Goal: Task Accomplishment & Management: Complete application form

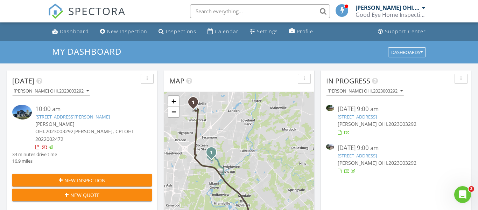
click at [125, 31] on div "New Inspection" at bounding box center [127, 31] width 40 height 7
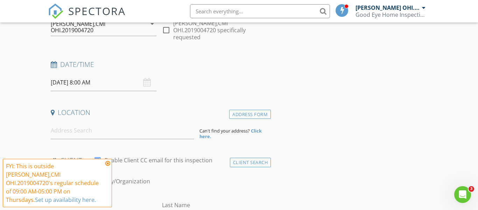
scroll to position [94, 0]
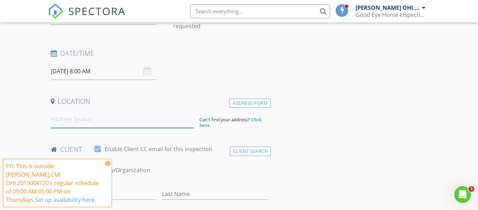
paste input "463 Clubhouse Drive, Mason, OH 45040 Fri,"
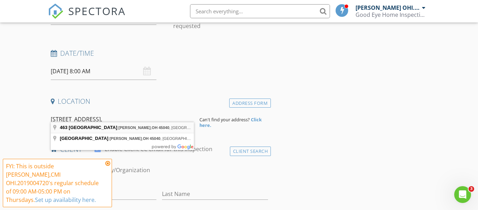
type input "463 Clubhouse Drive, Mason, OH 45040, USA"
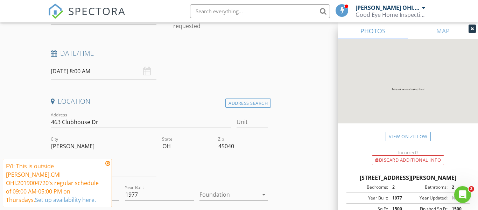
click at [143, 68] on div "08/28/2025 8:00 AM" at bounding box center [104, 71] width 106 height 17
click at [113, 63] on input "08/28/2025 8:00 AM" at bounding box center [104, 71] width 106 height 17
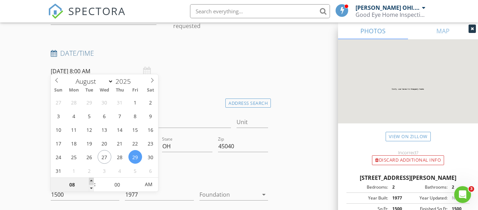
type input "08/29/2025 9:00 AM"
type input "09"
click at [91, 180] on span at bounding box center [91, 180] width 5 height 7
click at [188, 69] on div "Date/Time 08/29/2025 9:00 AM" at bounding box center [159, 64] width 223 height 31
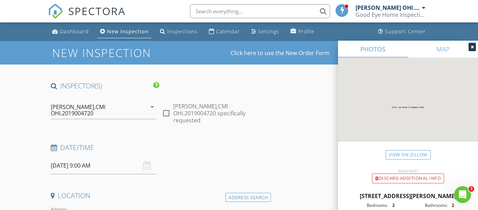
scroll to position [0, 0]
click at [148, 107] on icon "arrow_drop_down" at bounding box center [152, 106] width 8 height 8
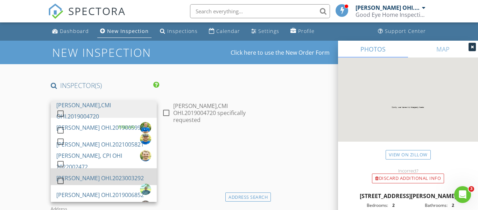
click at [63, 168] on div at bounding box center [61, 164] width 12 height 12
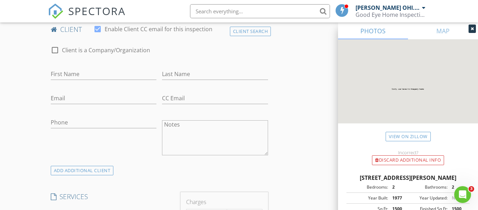
scroll to position [322, 0]
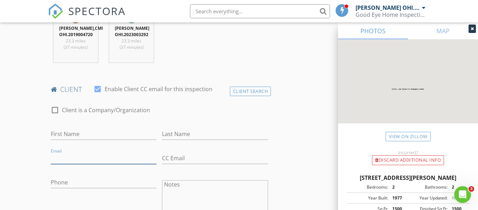
paste input "937-369-8403 E: jjgatorsfan201@gmail.com"
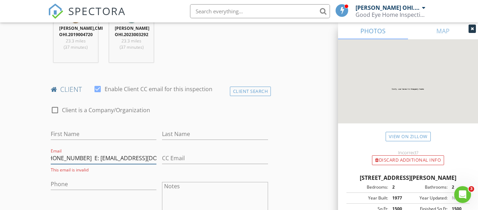
click at [86, 152] on input "937-369-8403 E: jjgatorsfan201@gmail.com" at bounding box center [104, 158] width 106 height 12
type input "937-369-8403 jjgatorsfan201@gmail.com"
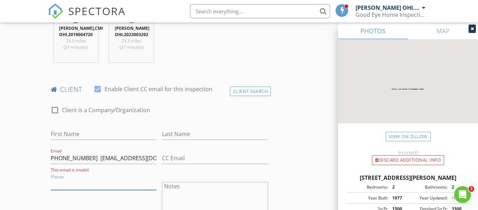
click at [68, 178] on input "Phone" at bounding box center [104, 184] width 106 height 12
type input "937-369-8403"
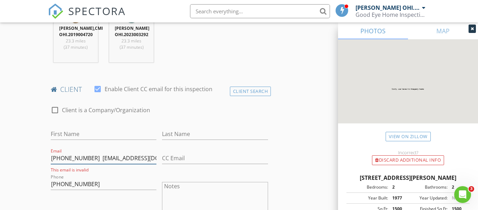
click at [87, 152] on input "937-369-8403 jjgatorsfan201@gmail.com" at bounding box center [104, 158] width 106 height 12
type input "jjgatorsfan201@gmail.com"
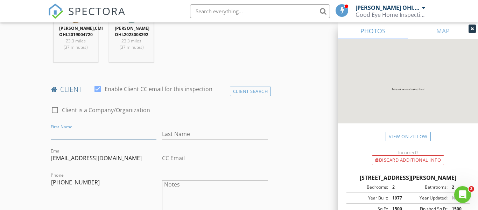
paste input "Joseph Johnson"
type input "Joseph Johnson"
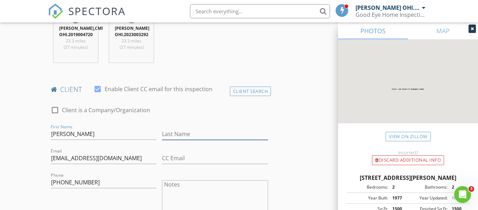
click at [199, 130] on input "Last Name" at bounding box center [215, 134] width 106 height 12
type input "Johnson"
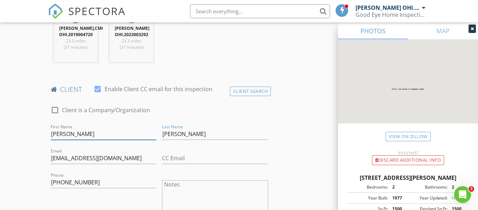
click at [104, 128] on input "Joseph Johnson" at bounding box center [104, 134] width 106 height 12
type input "Joseph"
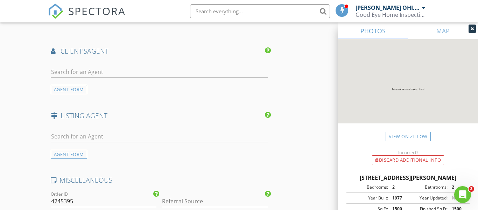
scroll to position [807, 0]
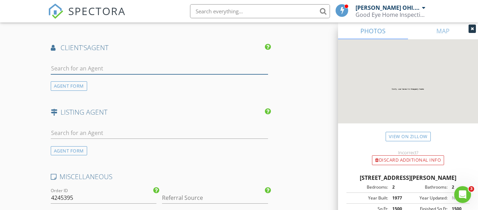
click at [88, 64] on input "text" at bounding box center [159, 69] width 217 height 12
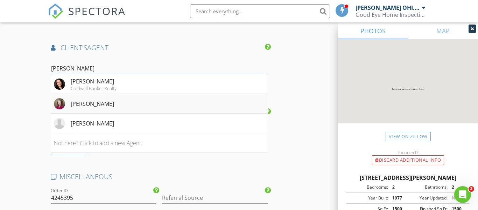
type input "Laura b"
click at [92, 99] on div "Laura Brown" at bounding box center [92, 103] width 43 height 8
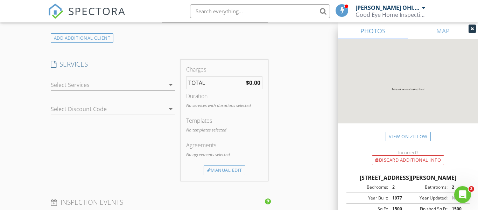
scroll to position [510, 0]
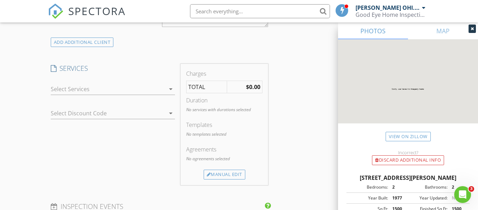
click at [163, 83] on div at bounding box center [108, 88] width 115 height 11
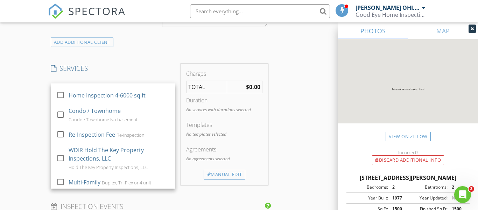
scroll to position [265, 0]
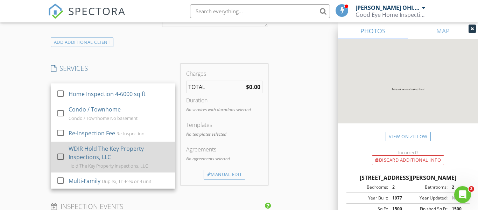
click at [59, 150] on div at bounding box center [61, 156] width 12 height 12
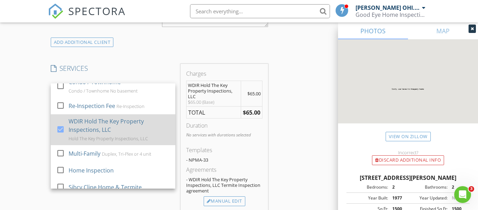
scroll to position [299, 0]
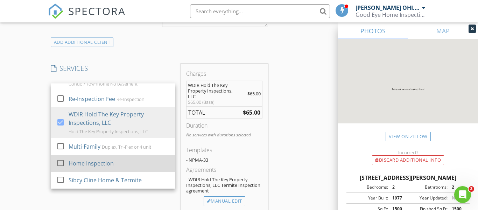
click at [61, 157] on div at bounding box center [61, 163] width 12 height 12
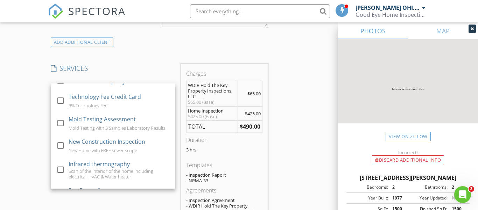
scroll to position [124, 0]
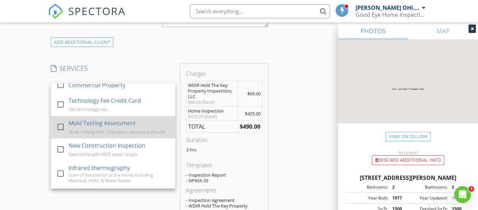
click at [62, 121] on div at bounding box center [61, 127] width 12 height 12
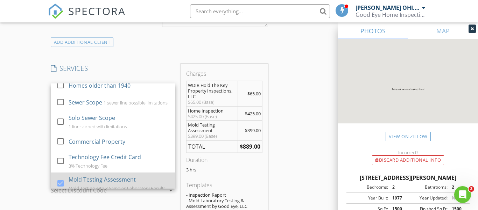
scroll to position [59, 0]
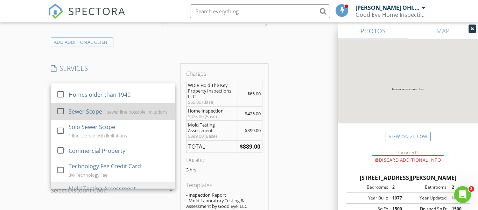
click at [61, 106] on div at bounding box center [61, 111] width 12 height 12
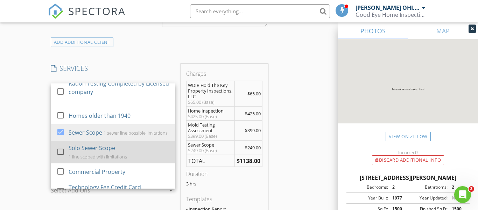
scroll to position [0, 0]
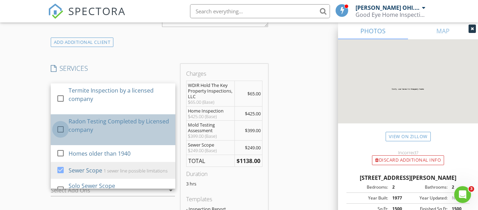
click at [58, 123] on div at bounding box center [61, 129] width 12 height 12
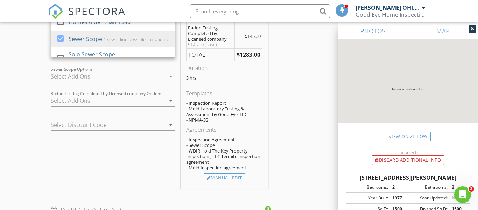
scroll to position [641, 0]
click at [234, 172] on div "Manual Edit" at bounding box center [225, 177] width 42 height 10
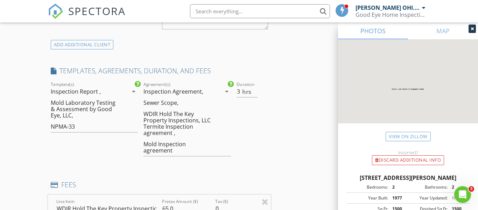
scroll to position [505, 0]
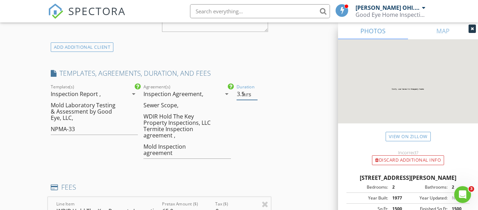
click at [255, 88] on input "3.5" at bounding box center [246, 94] width 21 height 12
type input "4"
click at [255, 88] on input "4" at bounding box center [246, 94] width 21 height 12
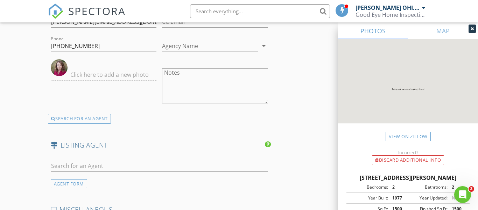
scroll to position [1396, 0]
paste input "Rebeccca Marshall"
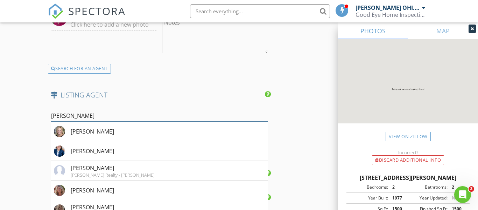
scroll to position [1443, 0]
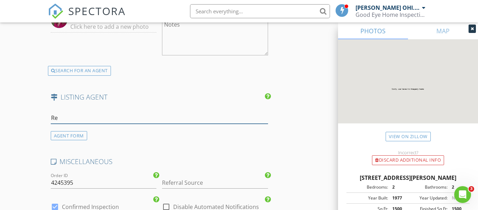
type input "R"
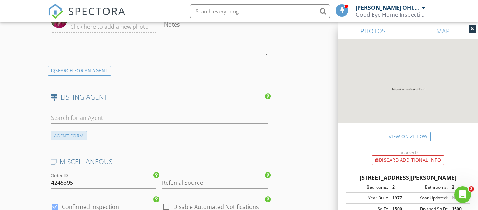
click at [81, 131] on div "AGENT FORM" at bounding box center [69, 135] width 36 height 9
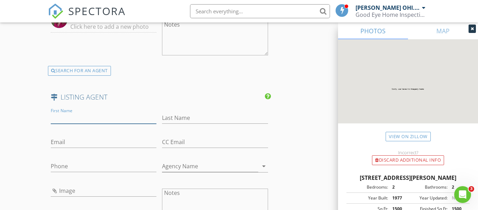
paste input "Rebeccca Marshall"
type input "Rebeccca Marshall"
click at [185, 112] on input "Last Name" at bounding box center [215, 118] width 106 height 12
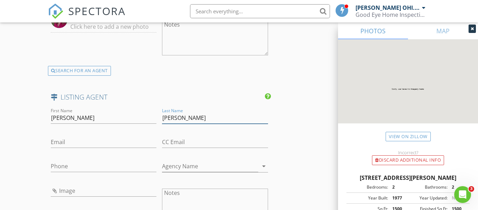
type input "Marshall"
click at [121, 112] on input "Rebeccca Marshall" at bounding box center [104, 118] width 106 height 12
type input "Rebeccca"
click at [100, 160] on input "Phone" at bounding box center [104, 166] width 106 height 12
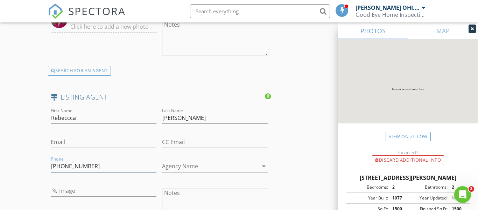
type input "513-509-9100"
paste input "beckysells513@gmail.com"
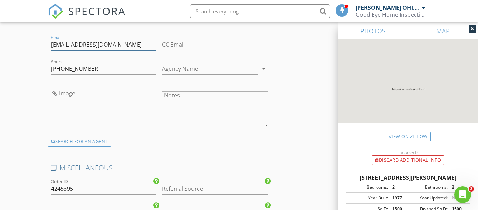
scroll to position [1754, 0]
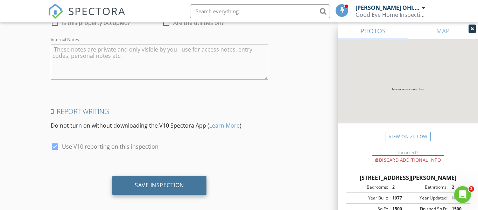
type input "beckysells513@gmail.com"
click at [172, 181] on div "Save Inspection" at bounding box center [159, 184] width 49 height 7
